Goal: Use online tool/utility: Utilize a website feature to perform a specific function

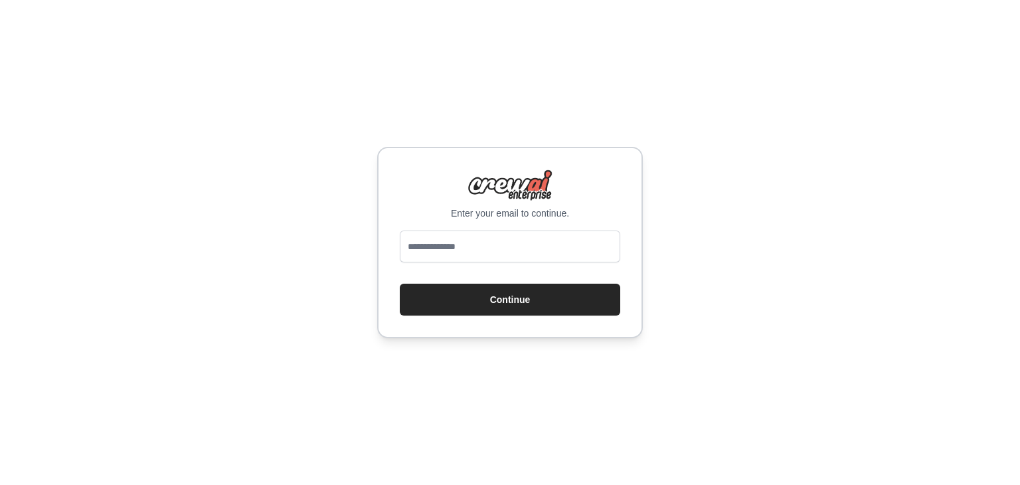
type input "**********"
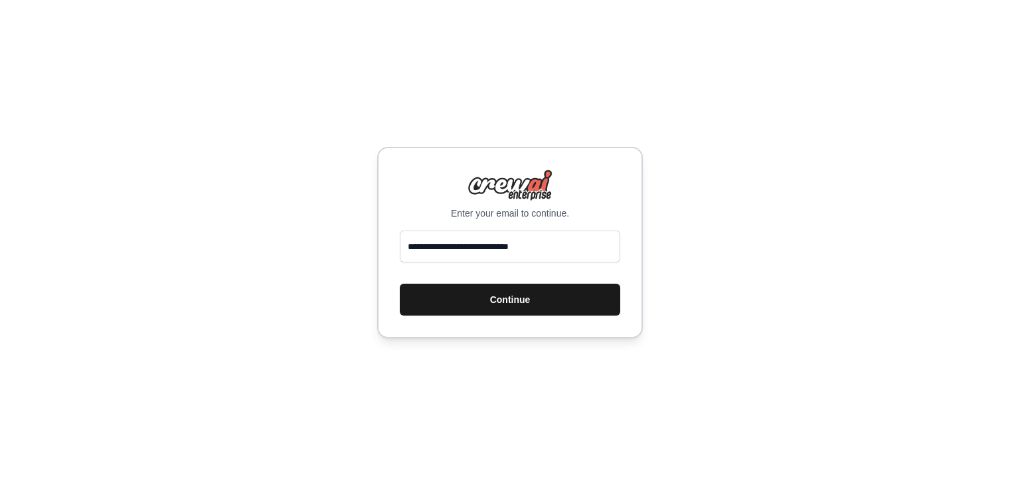
click at [466, 299] on button "Continue" at bounding box center [510, 300] width 221 height 32
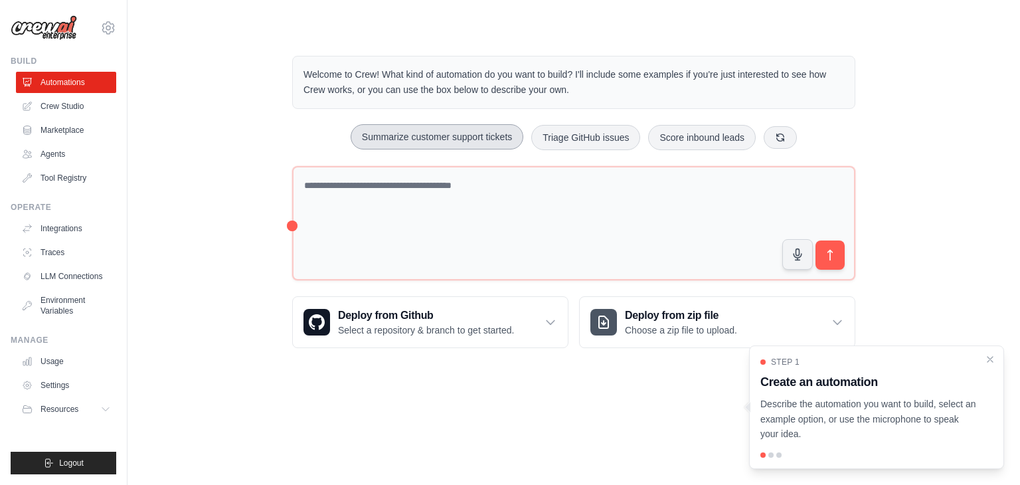
click at [428, 144] on button "Summarize customer support tickets" at bounding box center [437, 136] width 173 height 25
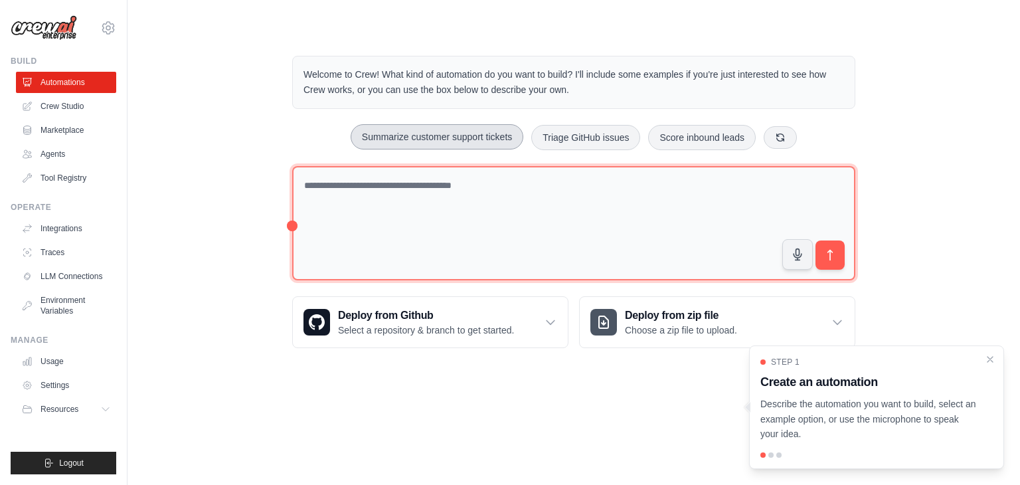
type textarea "**********"
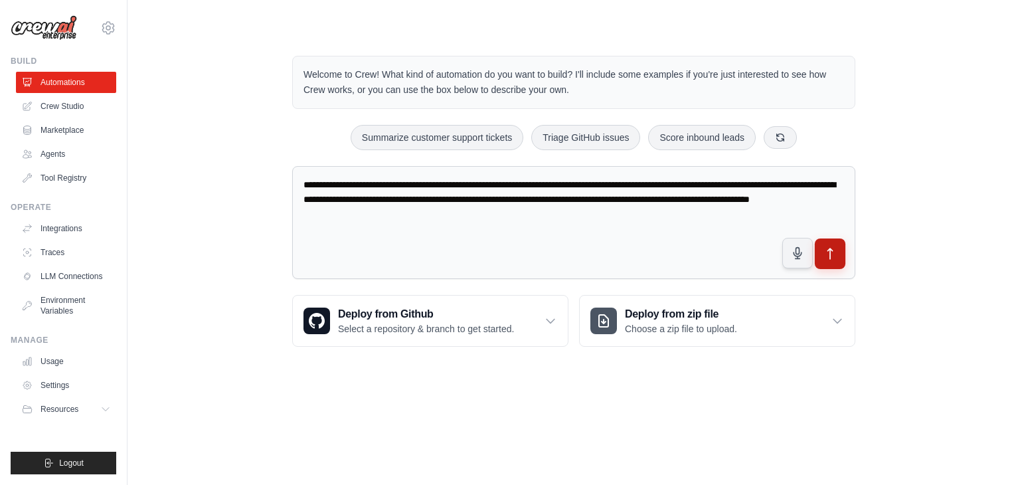
click at [828, 249] on icon "submit" at bounding box center [830, 253] width 5 height 11
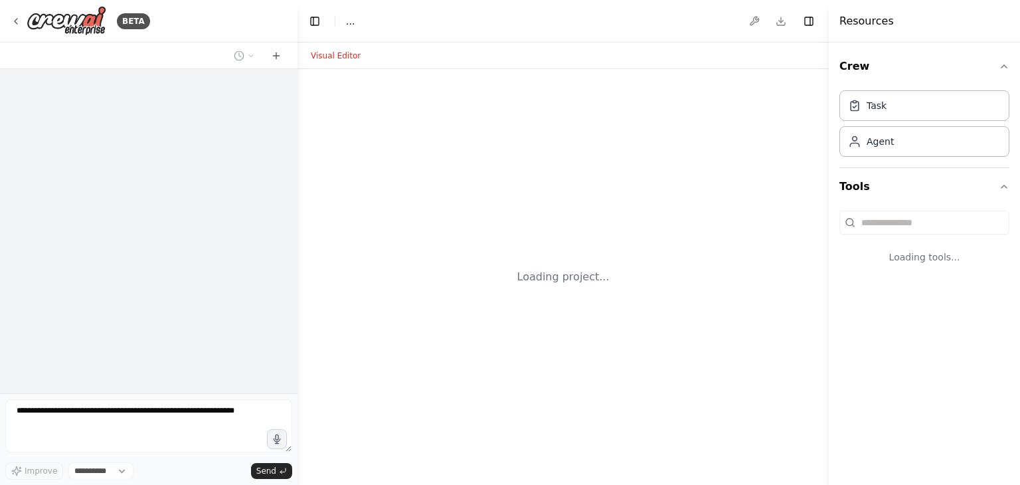
select select "****"
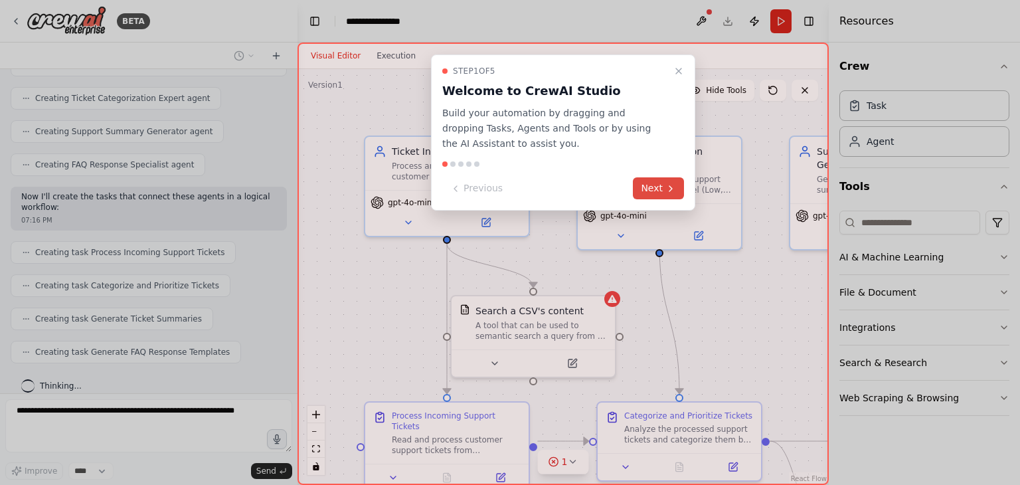
scroll to position [652, 0]
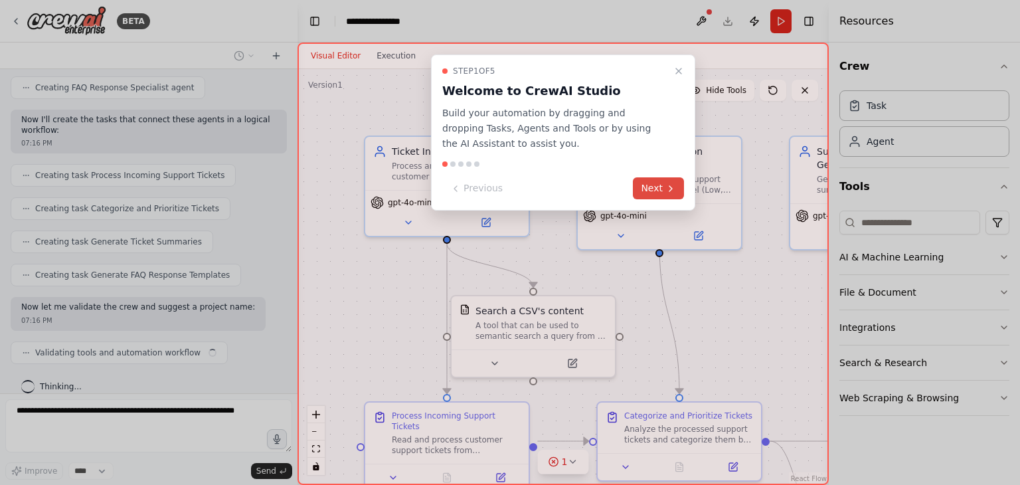
click at [656, 187] on button "Next" at bounding box center [658, 188] width 51 height 22
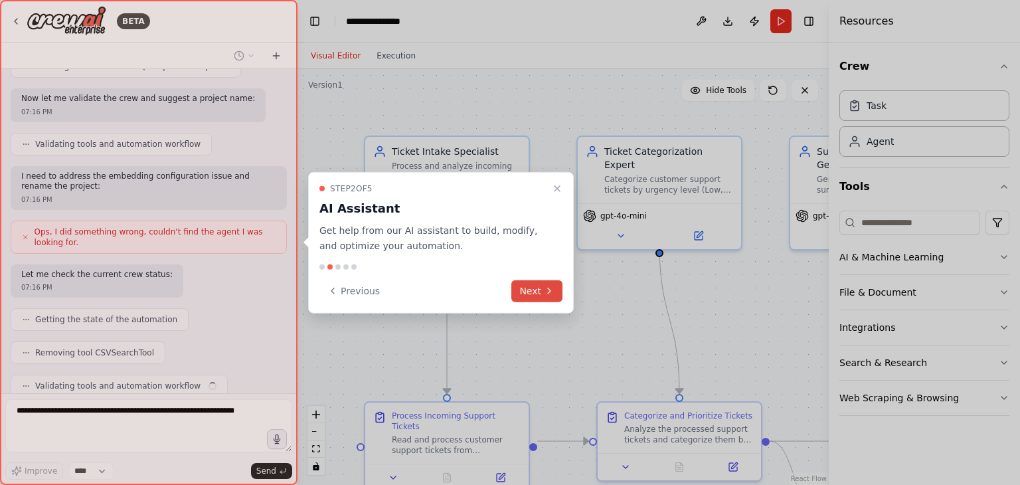
scroll to position [893, 0]
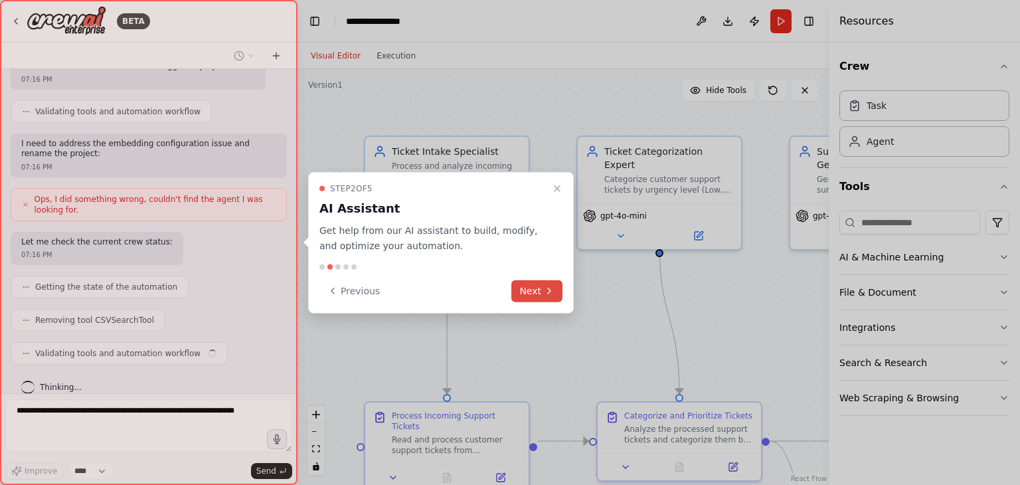
click at [536, 295] on button "Next" at bounding box center [536, 291] width 51 height 22
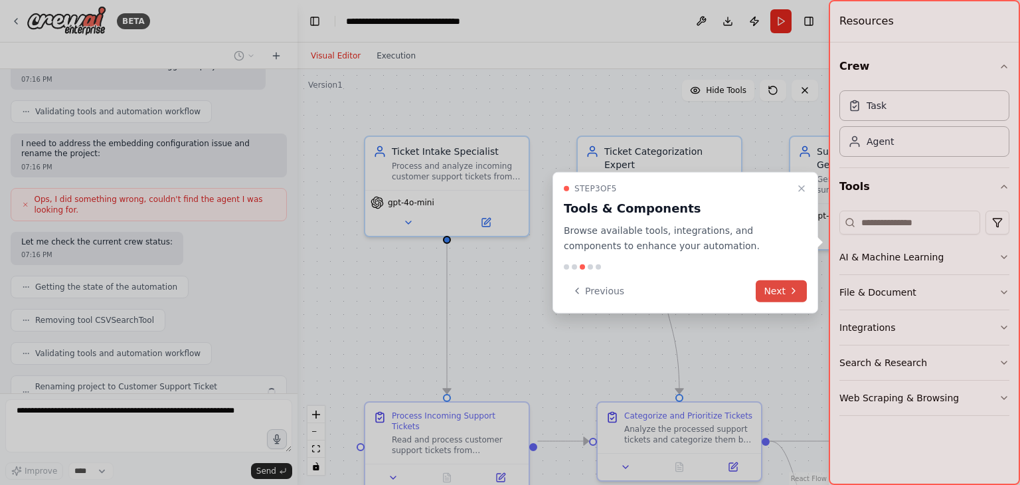
scroll to position [926, 0]
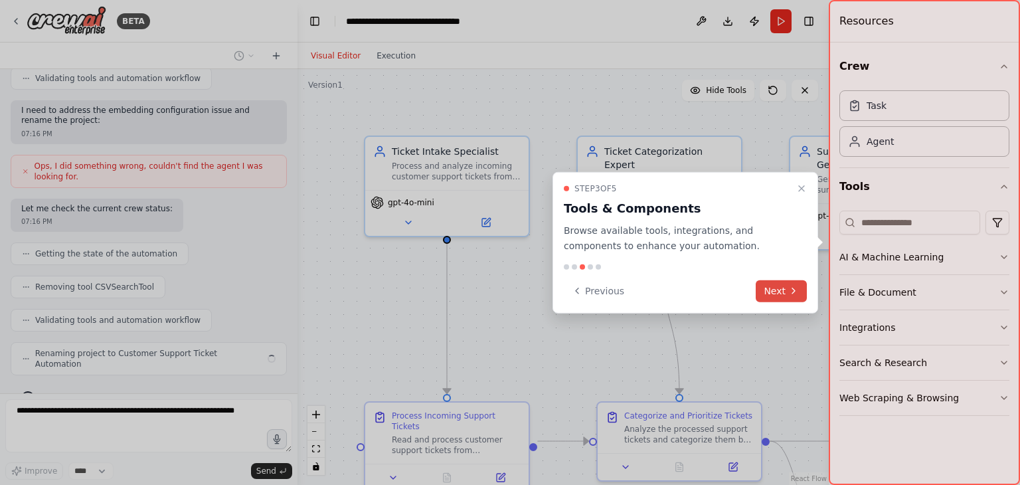
click at [798, 290] on icon at bounding box center [793, 291] width 11 height 11
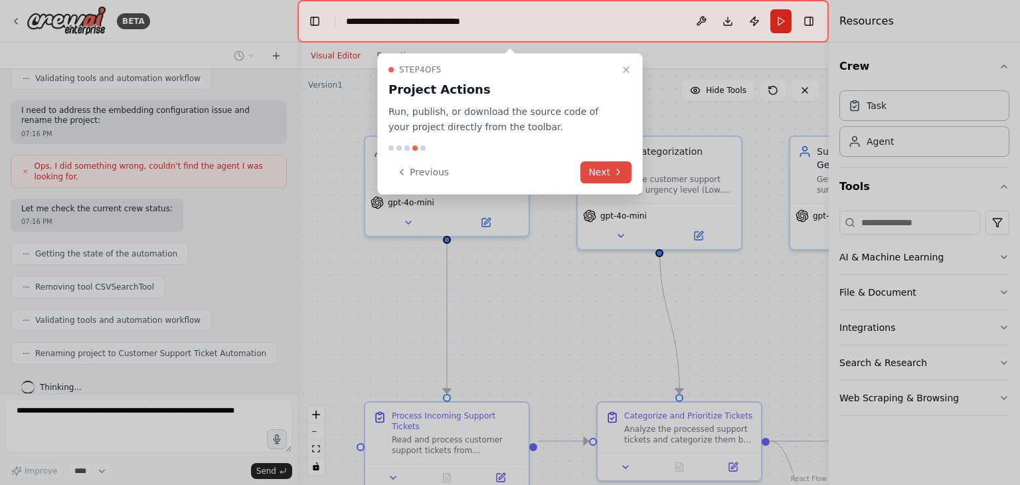
click at [610, 169] on button "Next" at bounding box center [605, 172] width 51 height 22
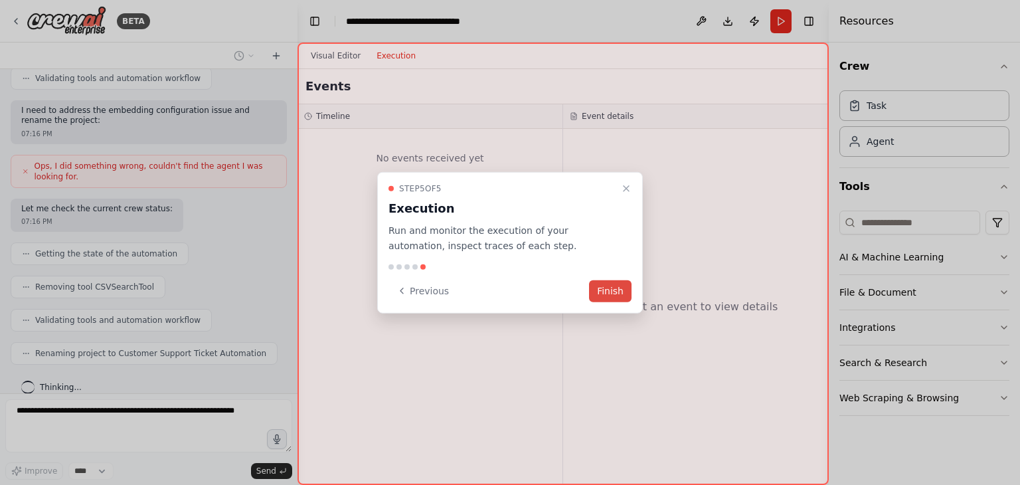
click at [617, 289] on button "Finish" at bounding box center [610, 291] width 43 height 22
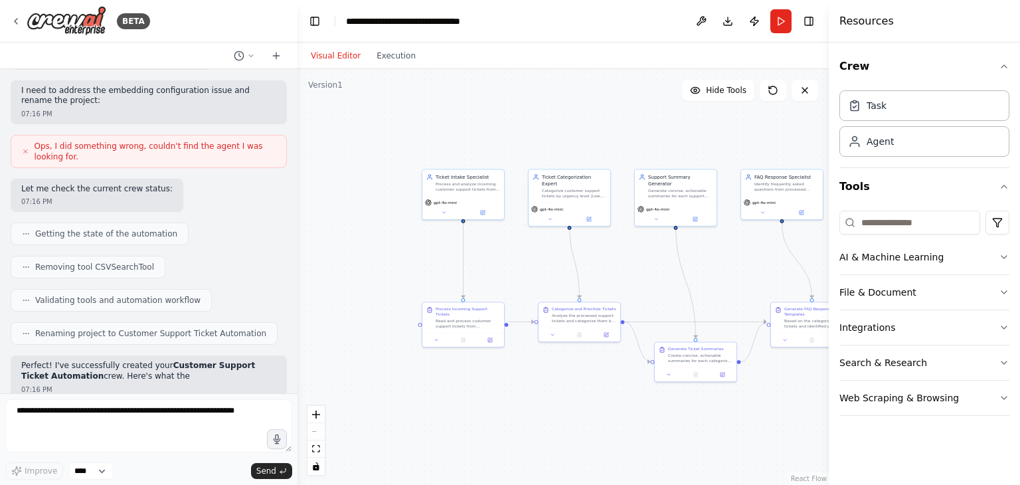
drag, startPoint x: 711, startPoint y: 335, endPoint x: 533, endPoint y: 246, distance: 198.1
click at [533, 246] on div ".deletable-edge-delete-btn { width: 20px; height: 20px; border: 0px solid #ffff…" at bounding box center [563, 277] width 531 height 416
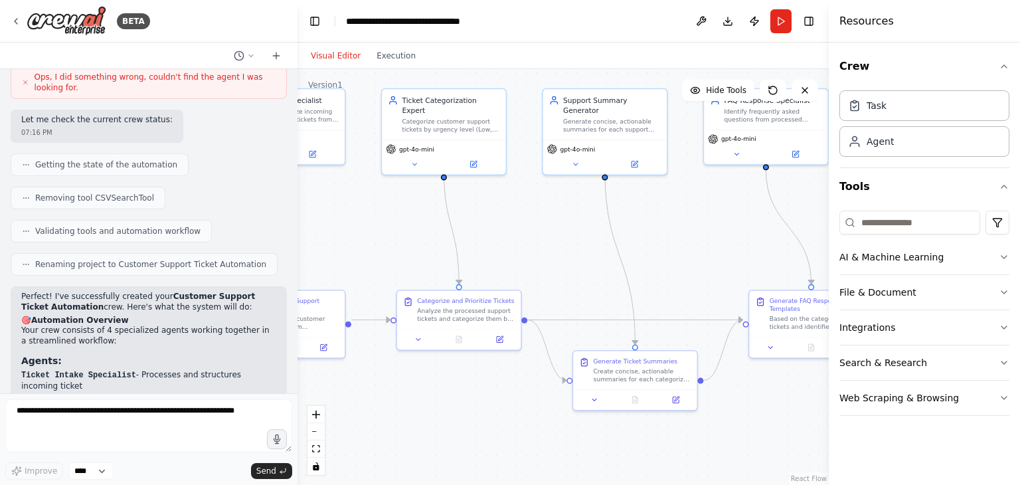
drag, startPoint x: 566, startPoint y: 261, endPoint x: 632, endPoint y: 319, distance: 88.5
click at [628, 317] on div ".deletable-edge-delete-btn { width: 20px; height: 20px; border: 0px solid #ffff…" at bounding box center [563, 277] width 531 height 416
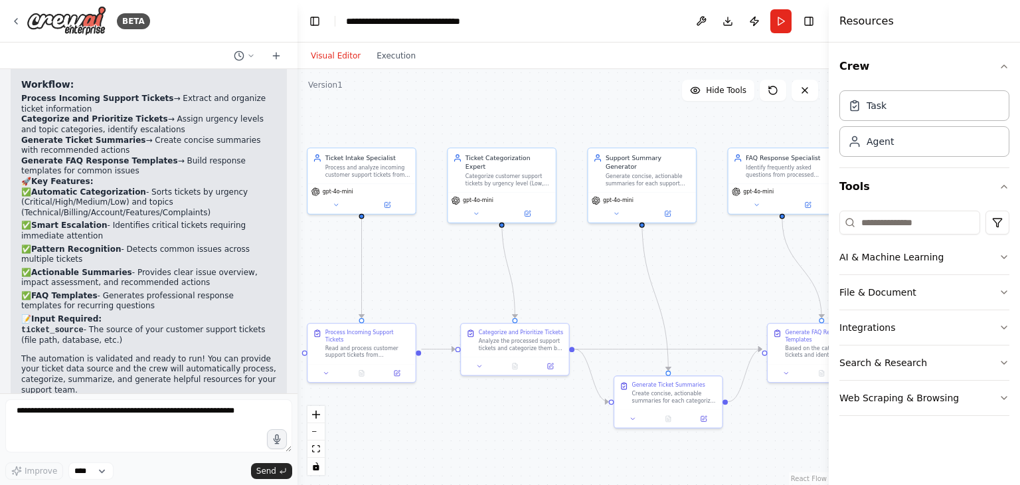
scroll to position [1403, 0]
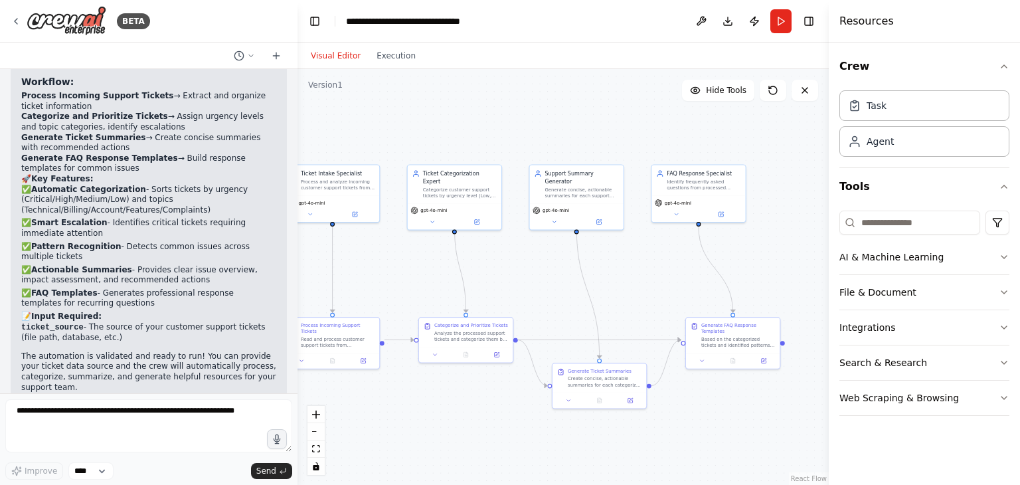
drag, startPoint x: 718, startPoint y: 238, endPoint x: 631, endPoint y: 237, distance: 87.0
click at [641, 244] on div ".deletable-edge-delete-btn { width: 20px; height: 20px; border: 0px solid #ffff…" at bounding box center [563, 277] width 531 height 416
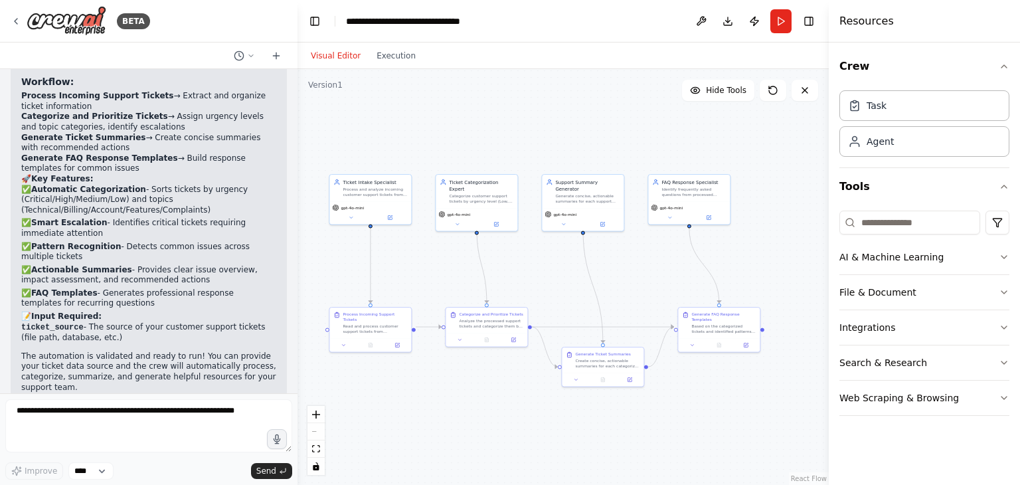
drag, startPoint x: 622, startPoint y: 238, endPoint x: 703, endPoint y: 258, distance: 83.4
click at [701, 260] on div ".deletable-edge-delete-btn { width: 20px; height: 20px; border: 0px solid #ffff…" at bounding box center [563, 277] width 531 height 416
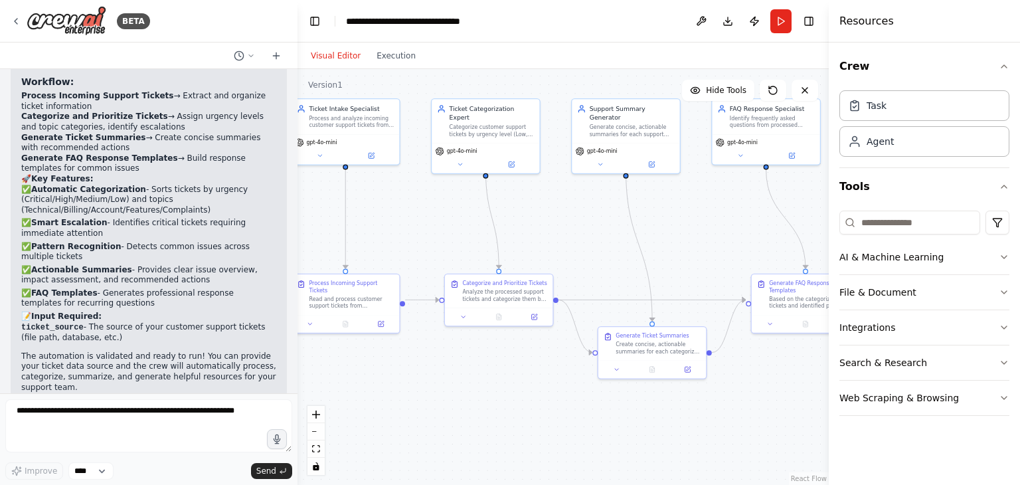
drag, startPoint x: 629, startPoint y: 260, endPoint x: 616, endPoint y: 200, distance: 61.7
click at [616, 200] on div ".deletable-edge-delete-btn { width: 20px; height: 20px; border: 0px solid #ffff…" at bounding box center [563, 277] width 531 height 416
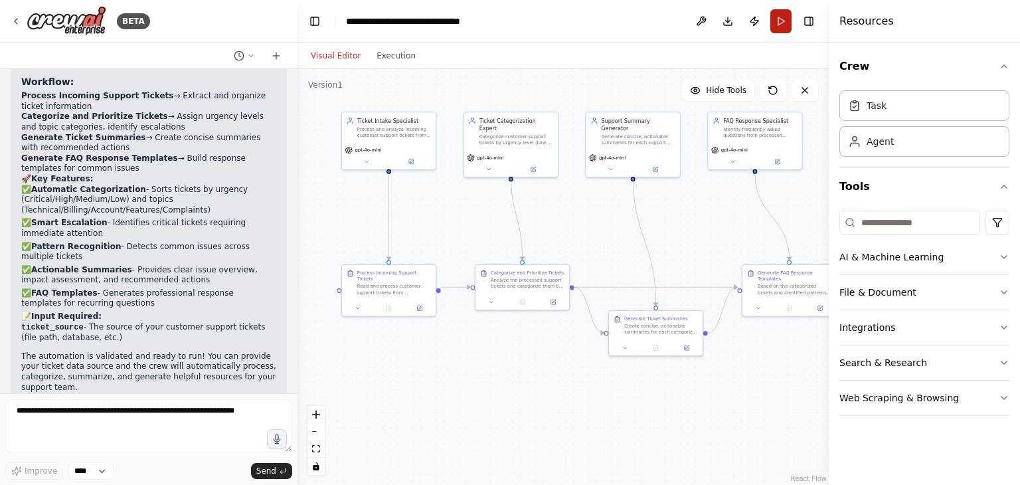
click at [785, 17] on button "Run" at bounding box center [780, 21] width 21 height 24
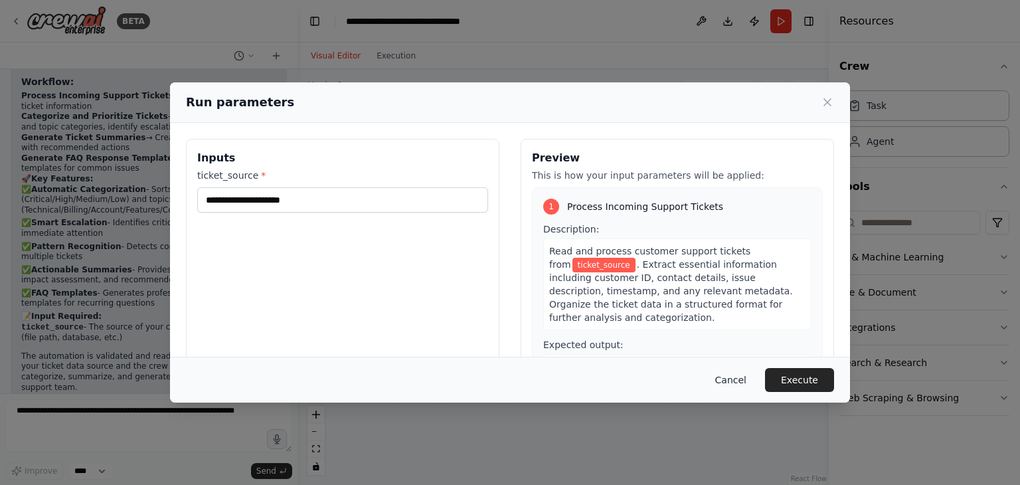
click at [737, 384] on button "Cancel" at bounding box center [731, 380] width 52 height 24
